Goal: Information Seeking & Learning: Understand process/instructions

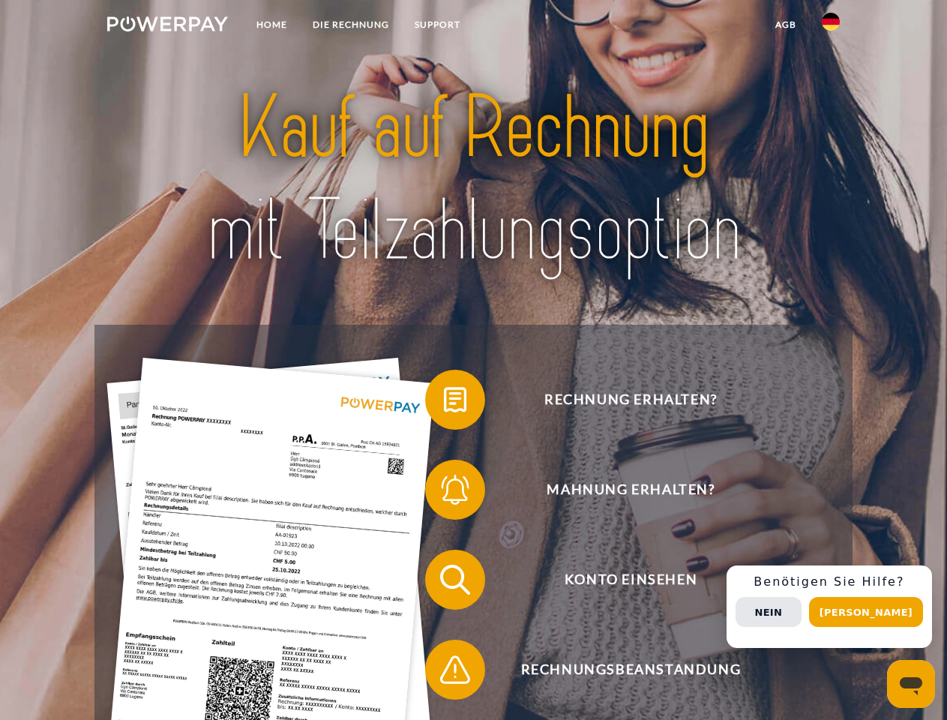
click at [167, 26] on img at bounding box center [167, 24] width 121 height 15
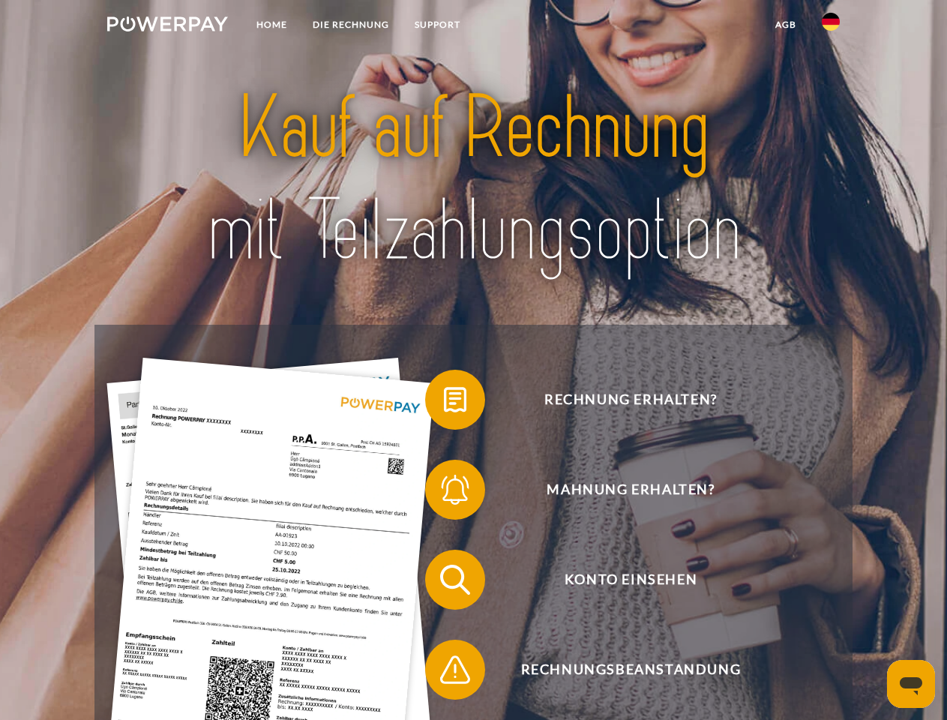
click at [831, 26] on img at bounding box center [831, 22] width 18 height 18
click at [785, 25] on link "agb" at bounding box center [786, 24] width 47 height 27
click at [444, 403] on span at bounding box center [432, 399] width 75 height 75
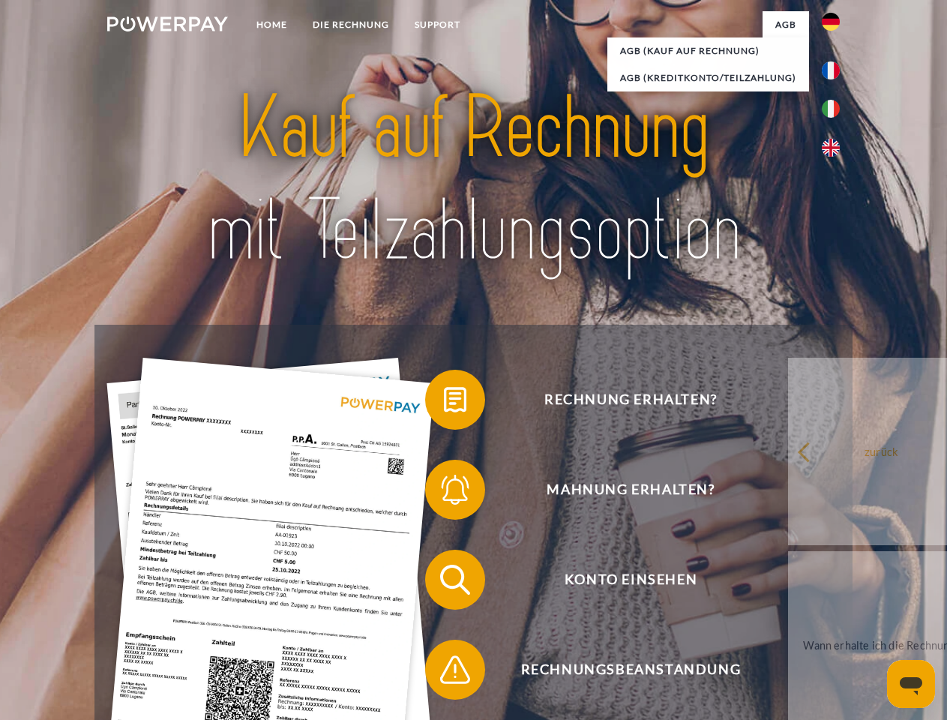
click at [444, 493] on div "Rechnung erhalten? Mahnung erhalten? Konto einsehen" at bounding box center [474, 625] width 758 height 600
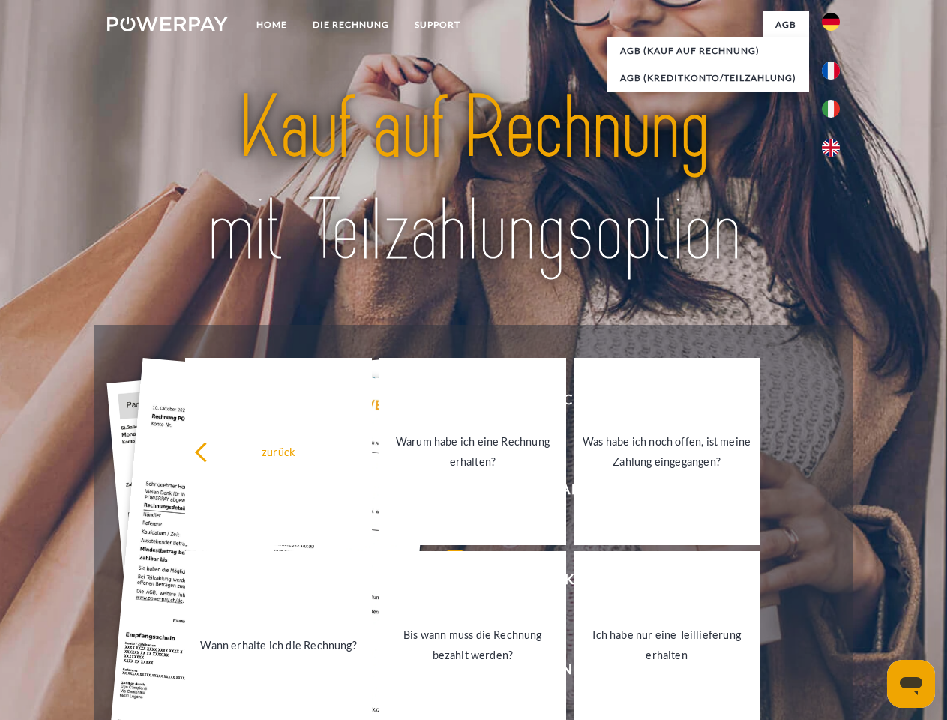
click at [444, 583] on link "Bis wann muss die Rechnung bezahlt werden?" at bounding box center [473, 645] width 187 height 188
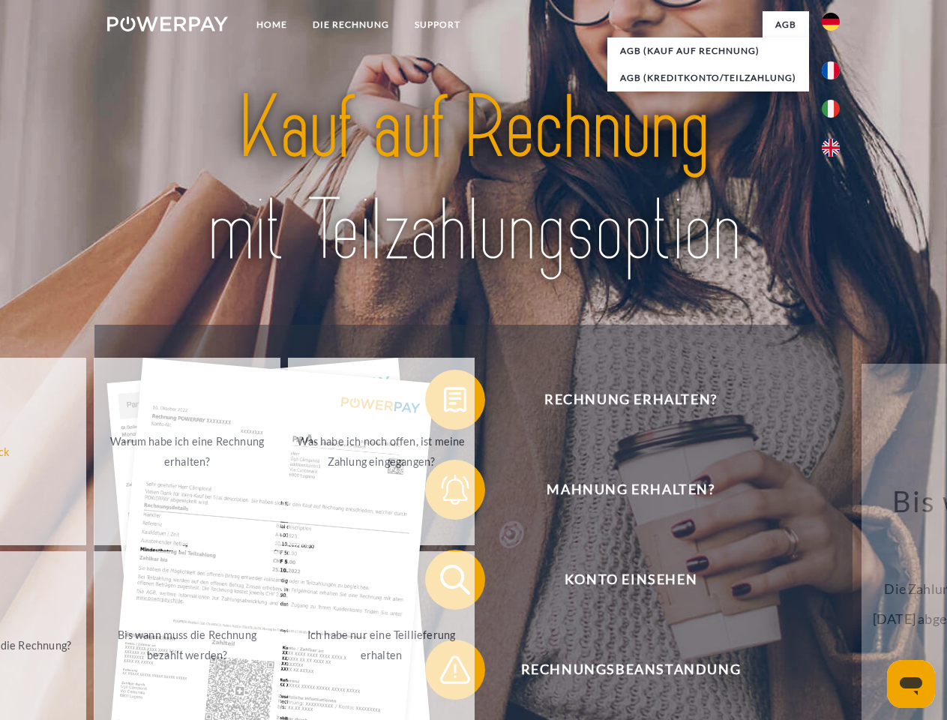
click at [444, 673] on span at bounding box center [432, 669] width 75 height 75
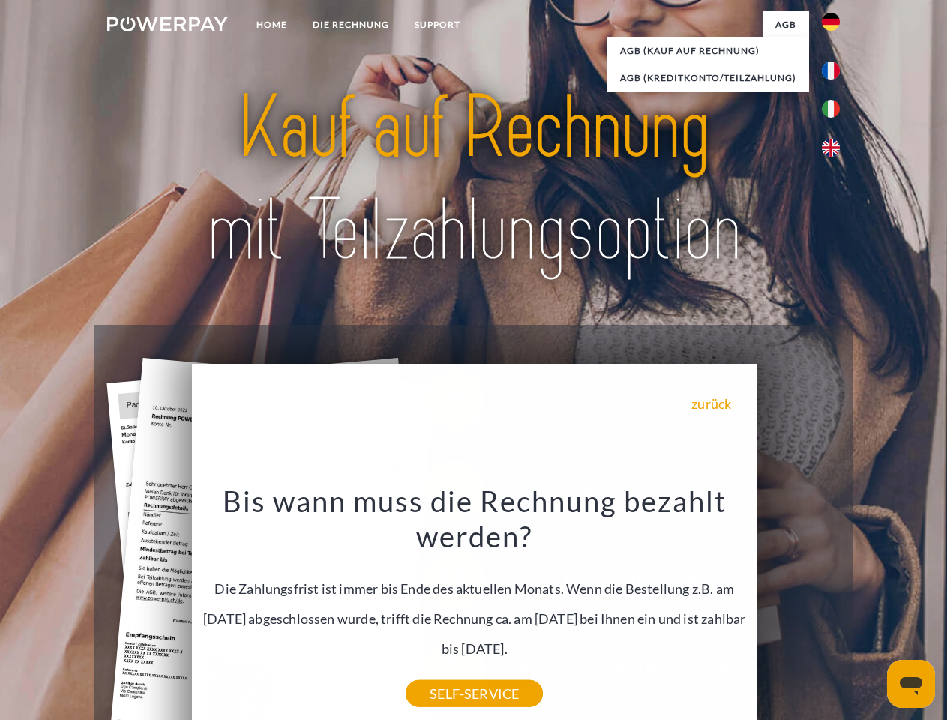
click at [835, 607] on div "Rechnung erhalten? Mahnung erhalten? Konto einsehen" at bounding box center [474, 625] width 758 height 600
click at [798, 610] on span "Konto einsehen" at bounding box center [631, 580] width 368 height 60
click at [872, 612] on header "Home DIE RECHNUNG SUPPORT" at bounding box center [473, 518] width 947 height 1036
